Goal: Transaction & Acquisition: Purchase product/service

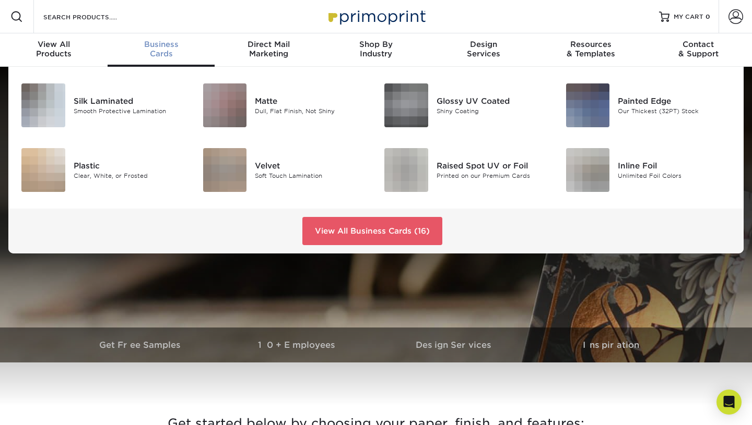
click at [158, 50] on div "Business Cards" at bounding box center [162, 49] width 108 height 19
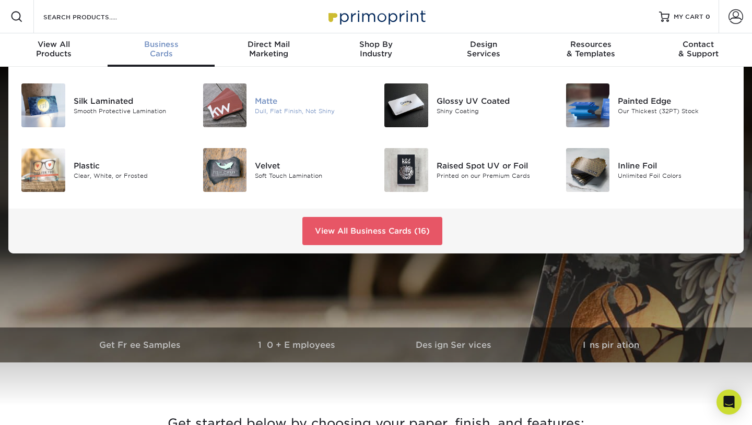
click at [233, 104] on img at bounding box center [225, 106] width 44 height 44
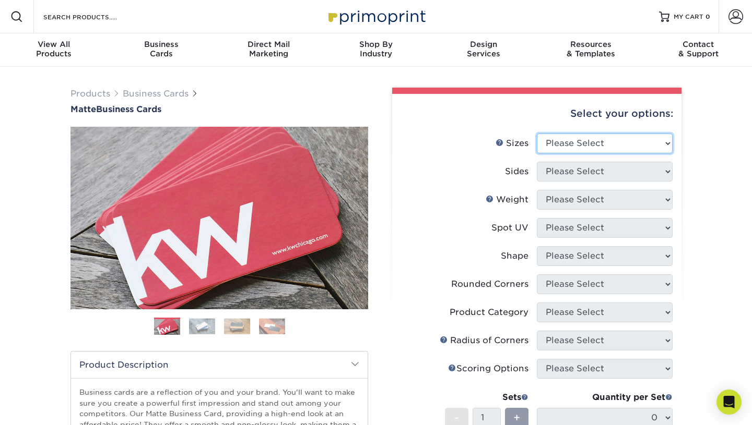
click at [584, 145] on select "Please Select 1.5" x 3.5" - Mini 1.75" x 3.5" - Mini 2" x 2" - Square 2" x 3" -…" at bounding box center [605, 144] width 136 height 20
select select "2.00x3.50"
click at [537, 134] on select "Please Select 1.5" x 3.5" - Mini 1.75" x 3.5" - Mini 2" x 2" - Square 2" x 3" -…" at bounding box center [605, 144] width 136 height 20
